Goal: Task Accomplishment & Management: Use online tool/utility

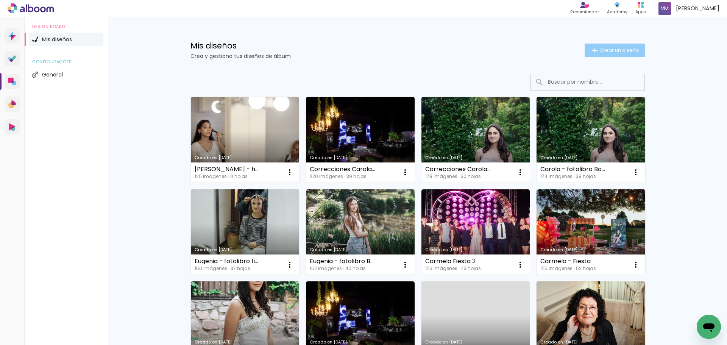
click at [626, 53] on span "Crear un diseño" at bounding box center [619, 50] width 40 height 5
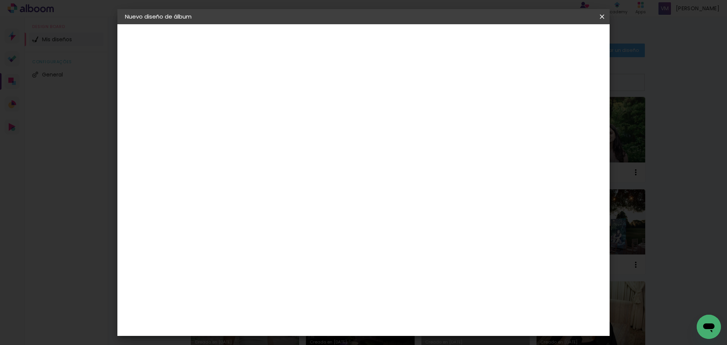
click at [249, 100] on input at bounding box center [249, 102] width 0 height 12
type input "[PERSON_NAME] (hasta 30 paginas)"
type paper-input "[PERSON_NAME] (hasta 30 paginas)"
click at [282, 47] on header "Información Da un título a tu álbum. Avanzar" at bounding box center [249, 46] width 66 height 45
click at [323, 36] on paper-button "Avanzar" at bounding box center [305, 40] width 36 height 13
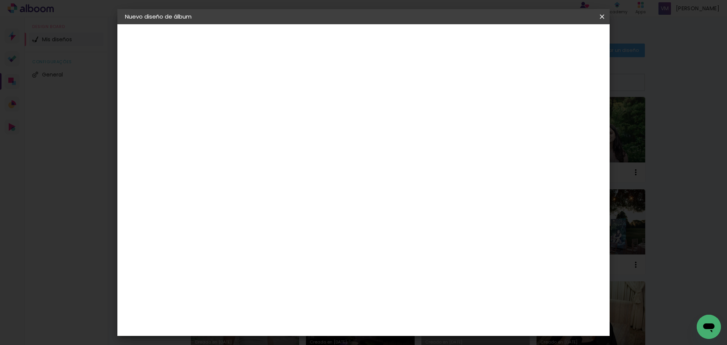
click at [378, 117] on paper-item "Tamaño libre" at bounding box center [342, 115] width 71 height 17
click at [0, 0] on slot "Avanzar" at bounding box center [0, 0] width 0 height 0
click at [555, 40] on span "Empezar diseño" at bounding box center [534, 39] width 42 height 5
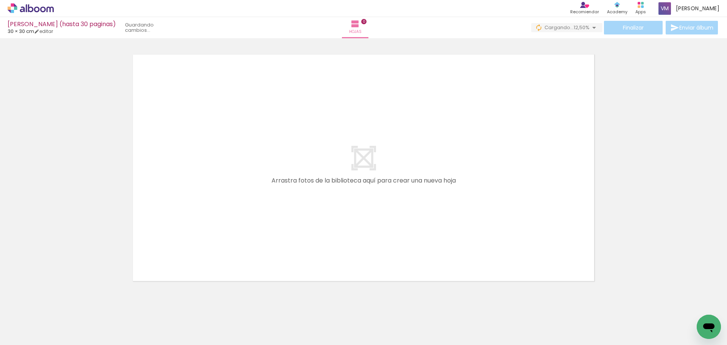
scroll to position [0, 694]
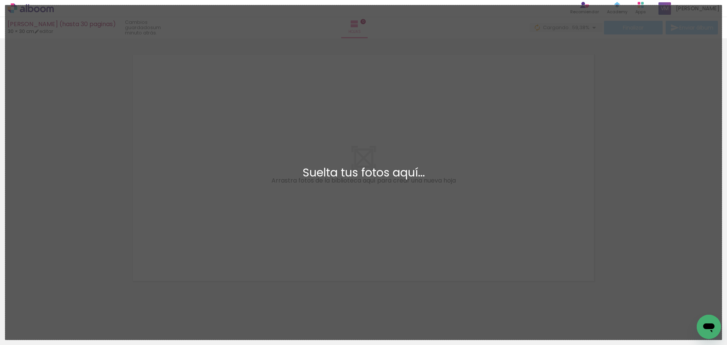
click at [390, 227] on div "Añadir Fotos Suelta tus fotos aquí..." at bounding box center [363, 172] width 716 height 334
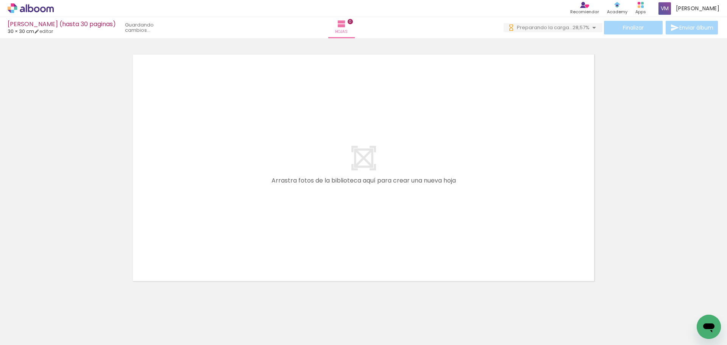
scroll to position [0, 1113]
click at [15, 6] on icon at bounding box center [15, 4] width 3 height 3
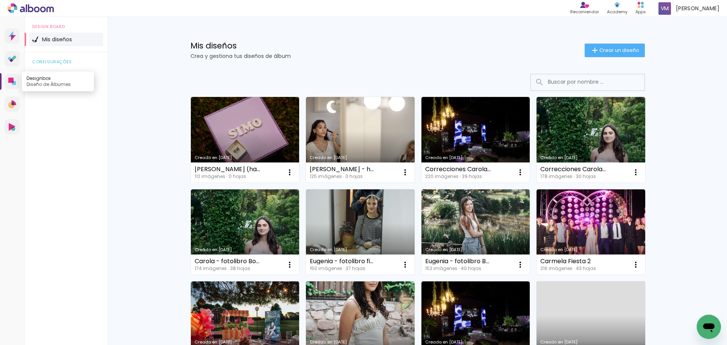
click at [12, 80] on icon at bounding box center [10, 80] width 5 height 5
click at [465, 130] on link "Creado en [DATE]" at bounding box center [475, 140] width 109 height 86
